Goal: Information Seeking & Learning: Check status

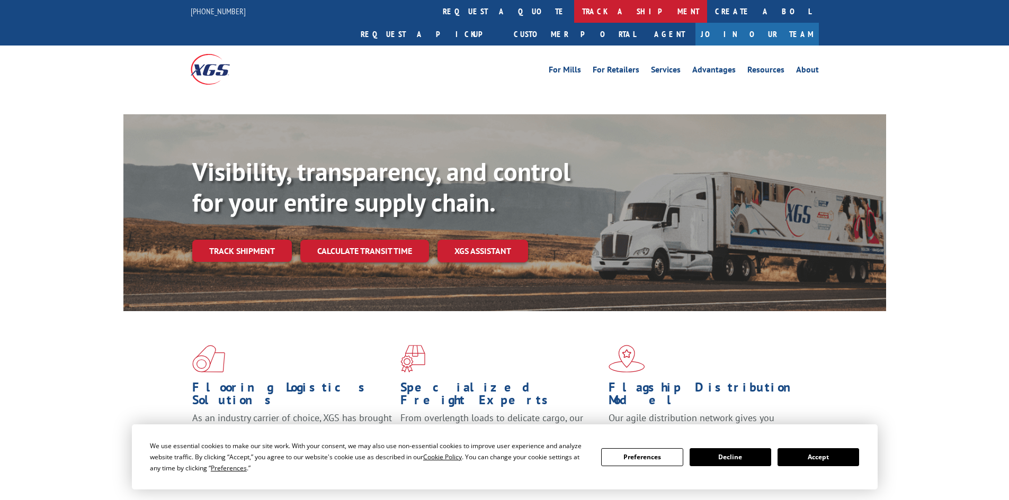
click at [574, 15] on link "track a shipment" at bounding box center [640, 11] width 133 height 23
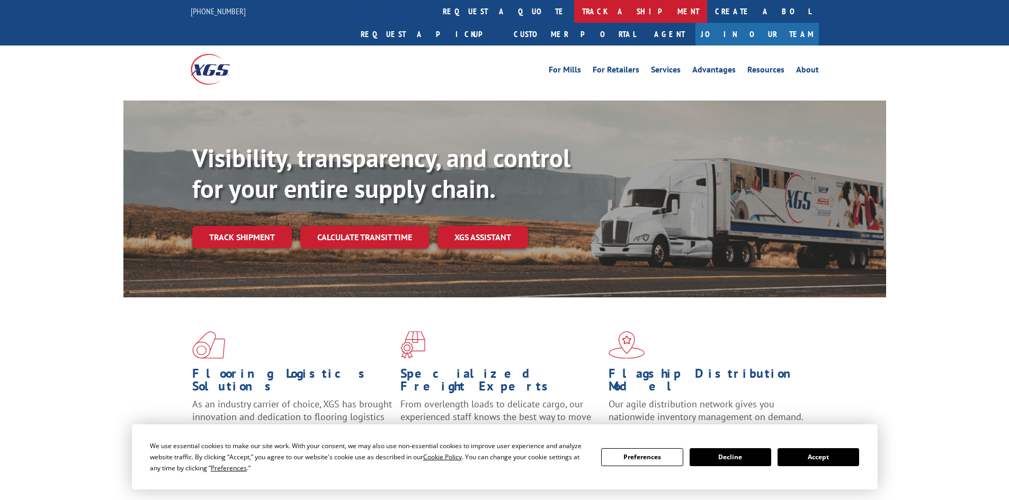
click at [574, 15] on link "track a shipment" at bounding box center [640, 11] width 133 height 23
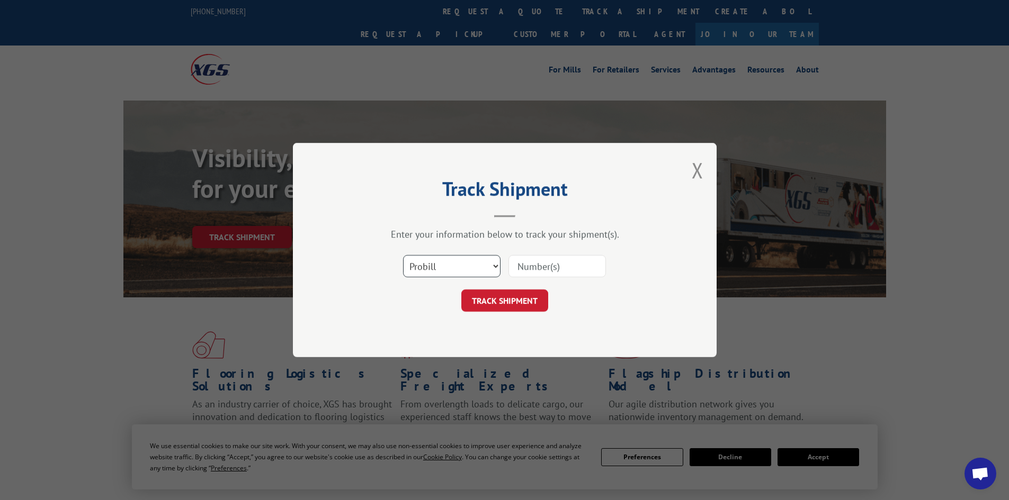
click at [429, 259] on select "Select category... Probill BOL PO" at bounding box center [451, 266] width 97 height 22
select select "bol"
click at [403, 255] on select "Select category... Probill BOL PO" at bounding box center [451, 266] width 97 height 22
click at [519, 270] on input at bounding box center [556, 266] width 97 height 22
paste input "481668"
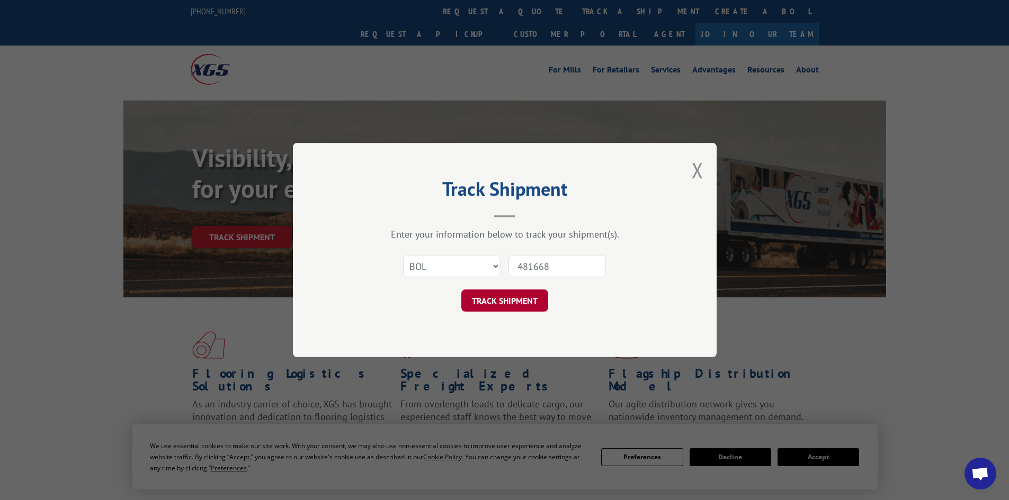
type input "481668"
click at [518, 295] on button "TRACK SHIPMENT" at bounding box center [504, 301] width 87 height 22
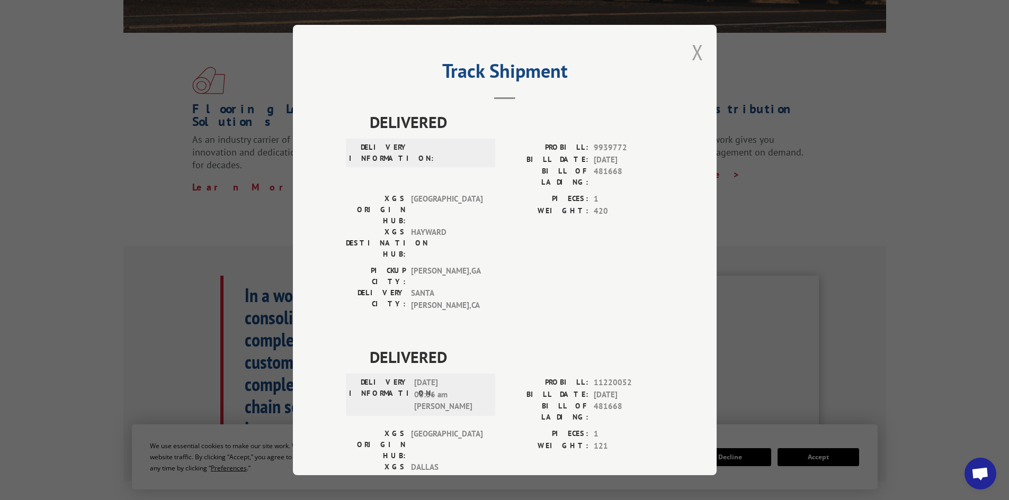
click at [693, 50] on button "Close modal" at bounding box center [697, 52] width 12 height 28
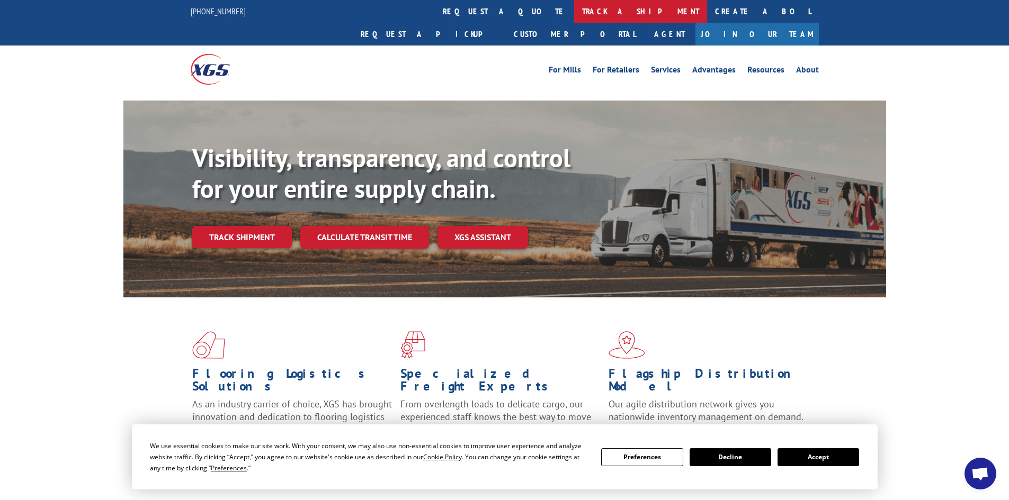
click at [574, 14] on link "track a shipment" at bounding box center [640, 11] width 133 height 23
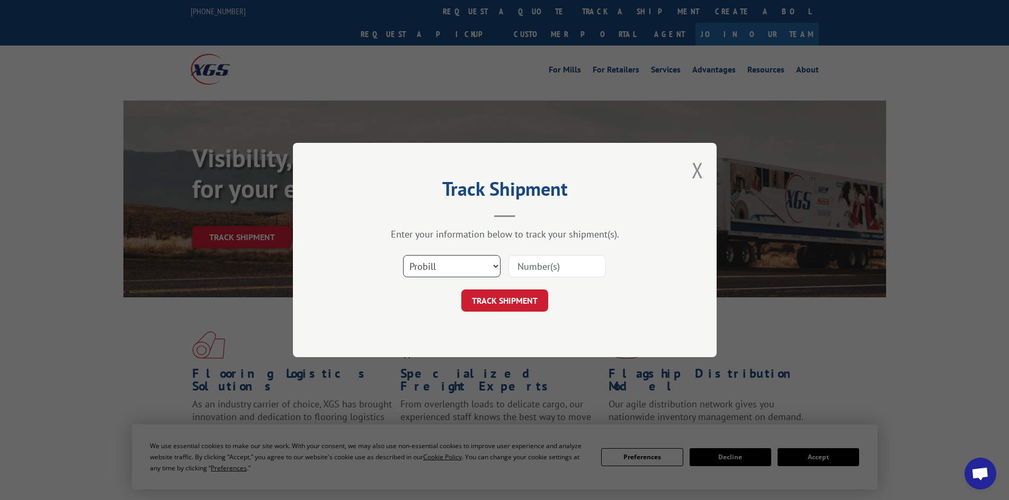
click at [438, 270] on select "Select category... Probill BOL PO" at bounding box center [451, 266] width 97 height 22
select select "po"
click at [403, 255] on select "Select category... Probill BOL PO" at bounding box center [451, 266] width 97 height 22
click at [533, 269] on input at bounding box center [556, 266] width 97 height 22
type input "20509033"
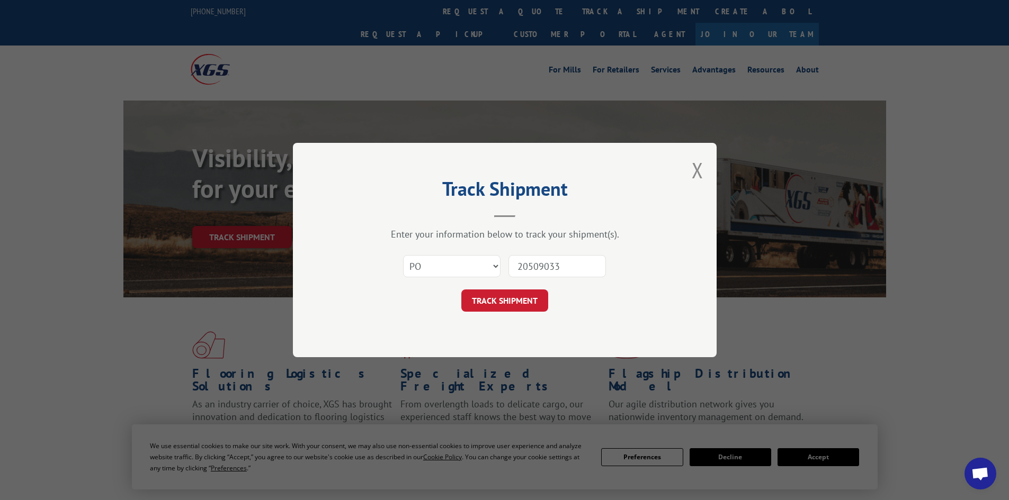
click at [461, 290] on button "TRACK SHIPMENT" at bounding box center [504, 301] width 87 height 22
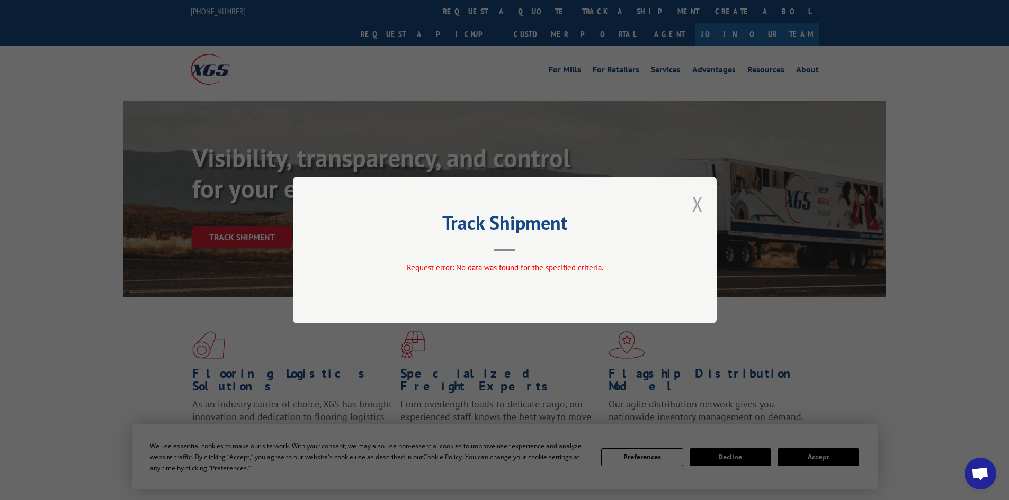
drag, startPoint x: 701, startPoint y: 201, endPoint x: 686, endPoint y: 201, distance: 14.8
click at [697, 201] on button "Close modal" at bounding box center [697, 204] width 12 height 28
